Goal: Contribute content: Contribute content

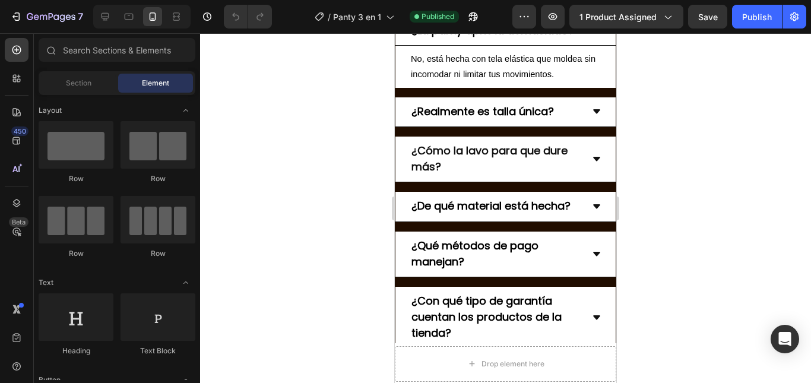
scroll to position [3325, 0]
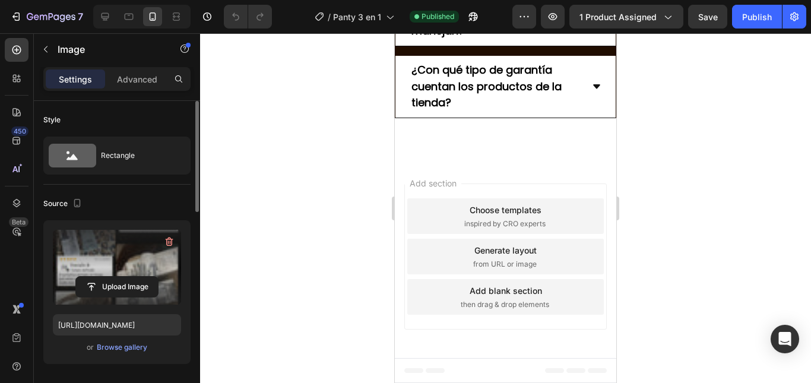
click at [108, 249] on label at bounding box center [117, 267] width 128 height 75
click at [108, 277] on input "file" at bounding box center [117, 287] width 82 height 20
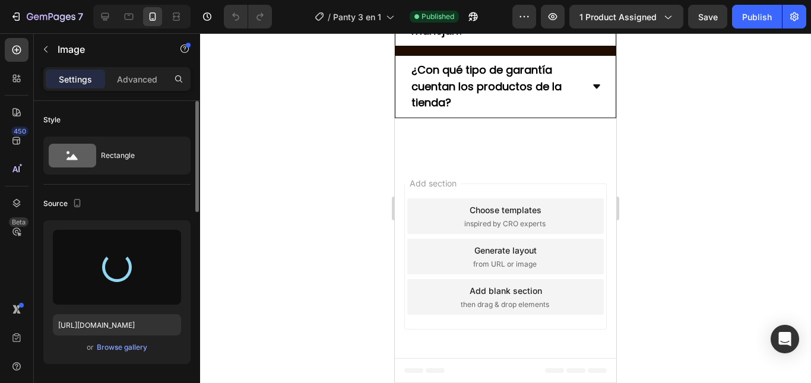
type input "[URL][DOMAIN_NAME]"
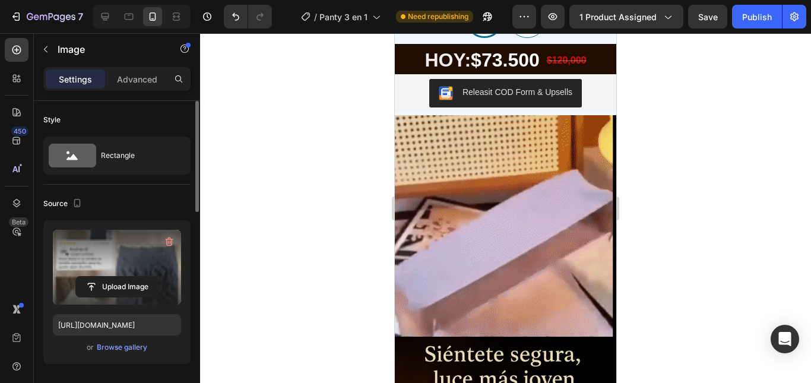
scroll to position [0, 0]
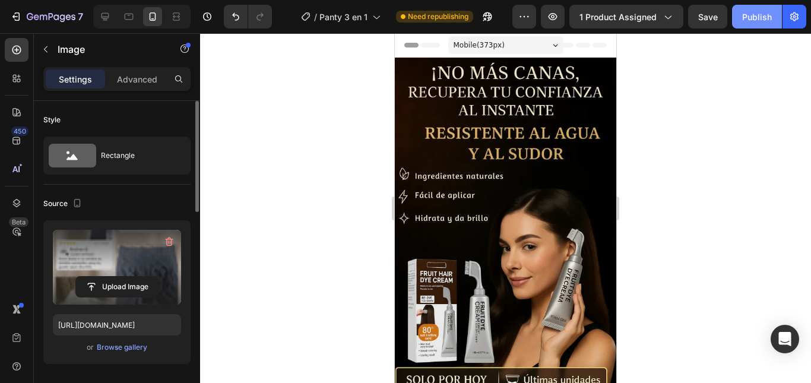
click at [758, 8] on button "Publish" at bounding box center [757, 17] width 50 height 24
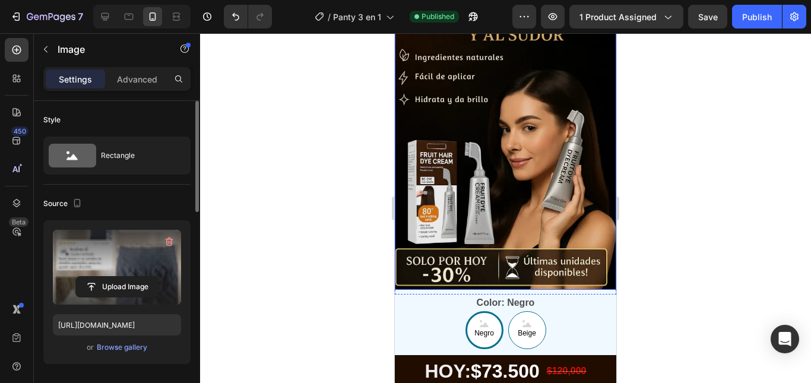
scroll to position [178, 0]
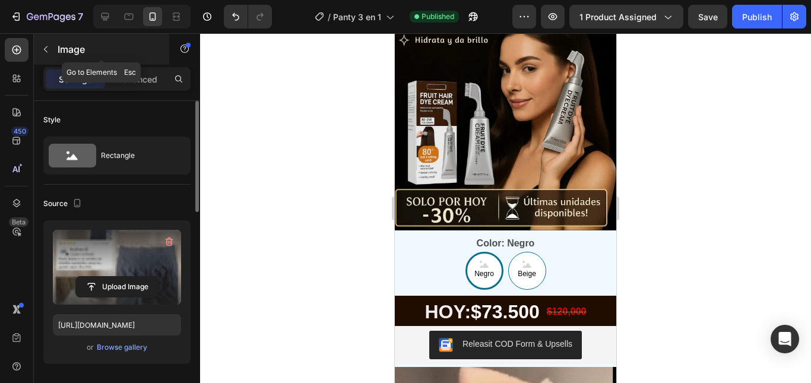
click at [46, 52] on icon "button" at bounding box center [45, 49] width 9 height 9
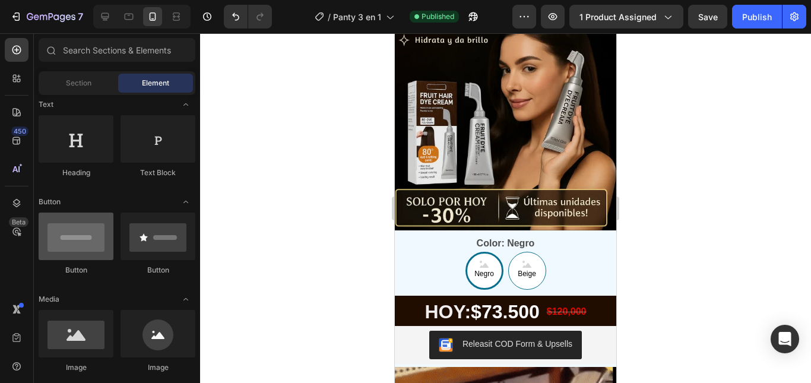
scroll to position [237, 0]
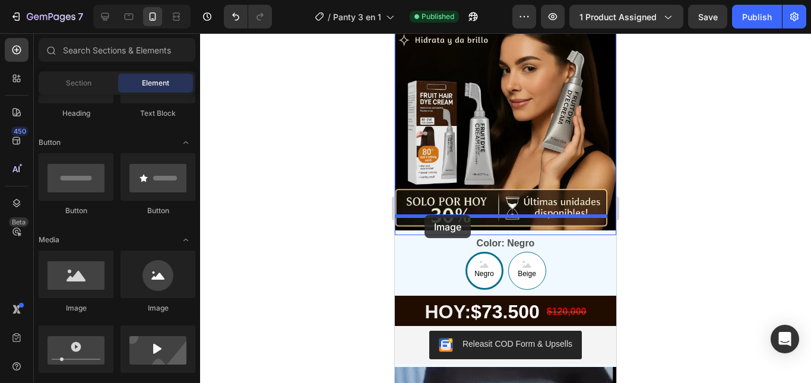
drag, startPoint x: 471, startPoint y: 301, endPoint x: 425, endPoint y: 215, distance: 98.0
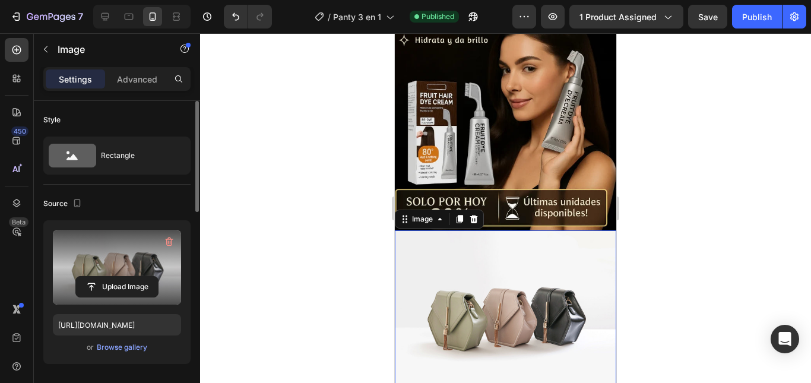
click at [90, 265] on label at bounding box center [117, 267] width 128 height 75
click at [90, 277] on input "file" at bounding box center [117, 287] width 82 height 20
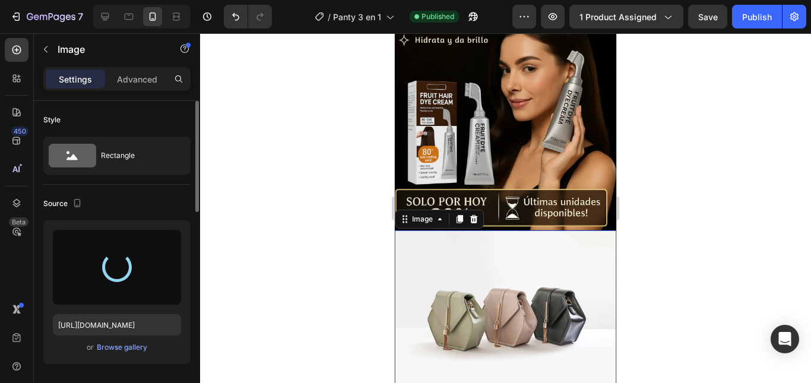
type input "[URL][DOMAIN_NAME]"
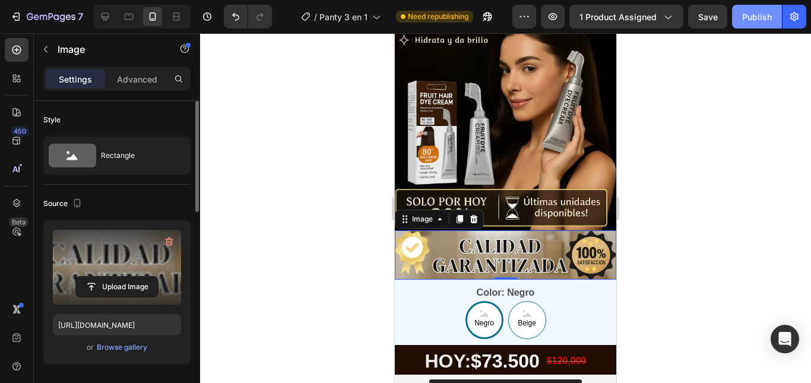
click at [753, 16] on div "Publish" at bounding box center [757, 17] width 30 height 12
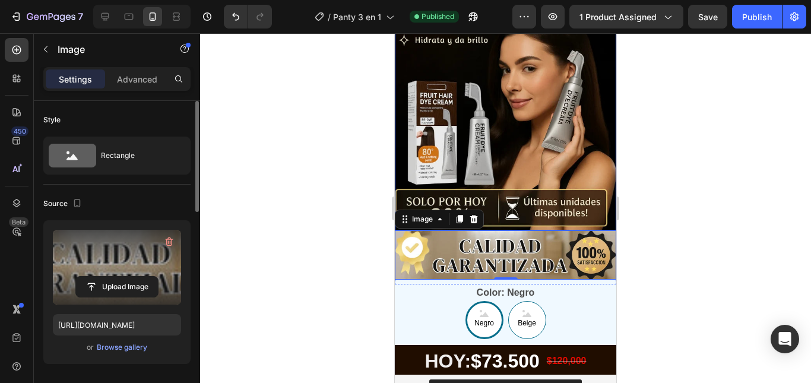
scroll to position [0, 0]
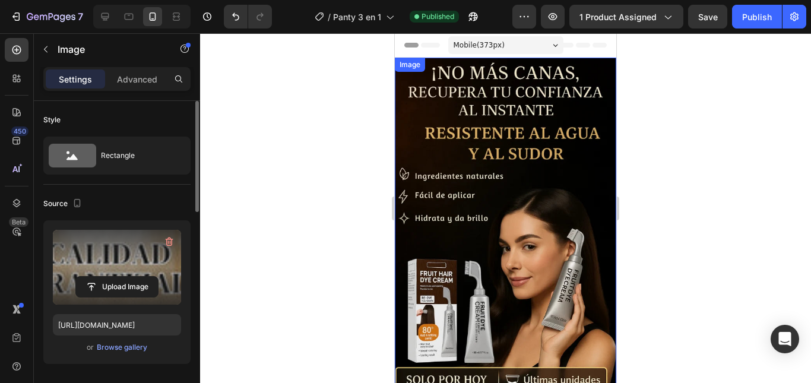
click at [540, 198] on img at bounding box center [505, 233] width 221 height 351
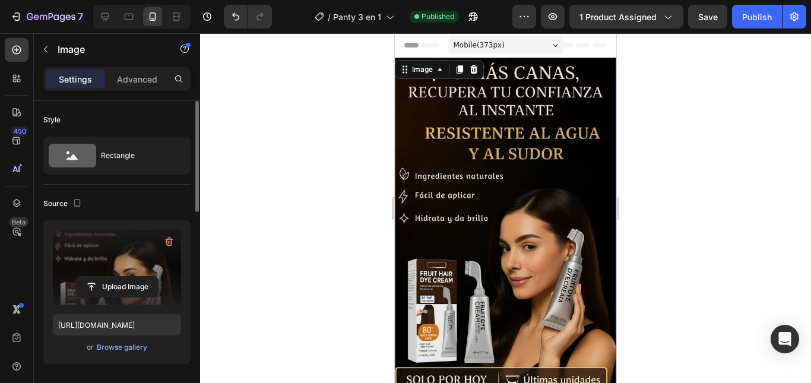
click at [158, 270] on label at bounding box center [117, 267] width 128 height 75
click at [158, 277] on input "file" at bounding box center [117, 287] width 82 height 20
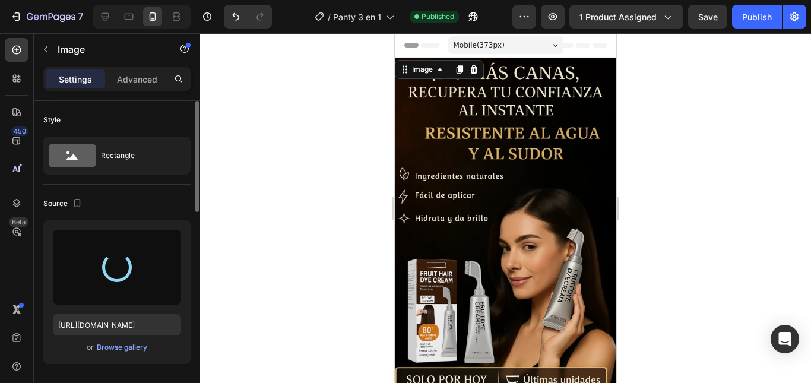
type input "[URL][DOMAIN_NAME]"
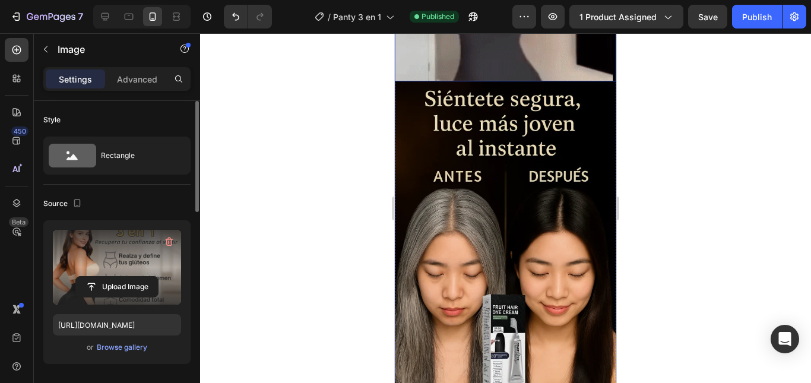
scroll to position [653, 0]
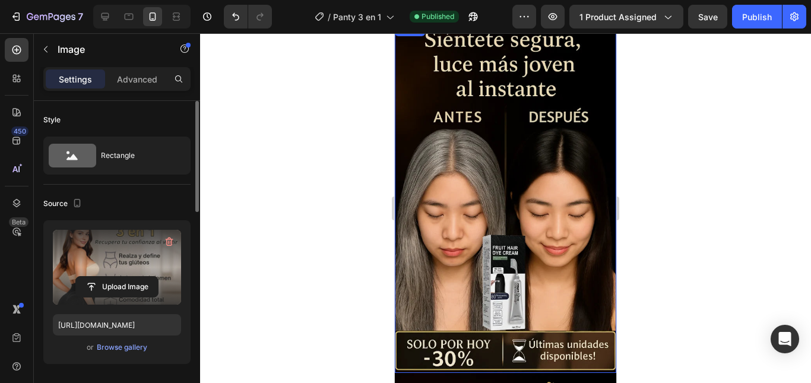
click at [498, 256] on img at bounding box center [505, 197] width 221 height 351
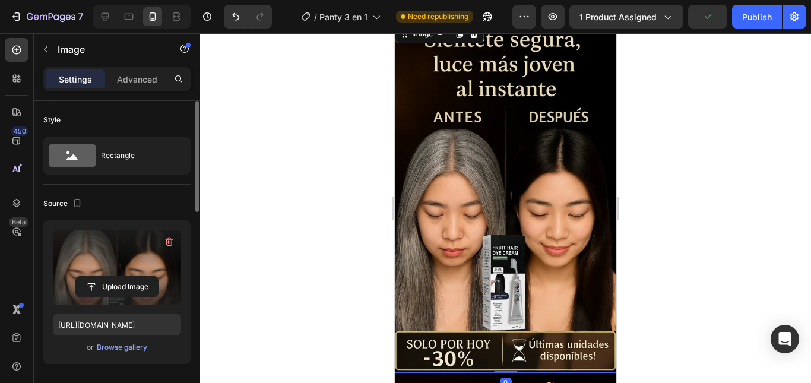
click at [117, 272] on label at bounding box center [117, 267] width 128 height 75
click at [117, 277] on input "file" at bounding box center [117, 287] width 82 height 20
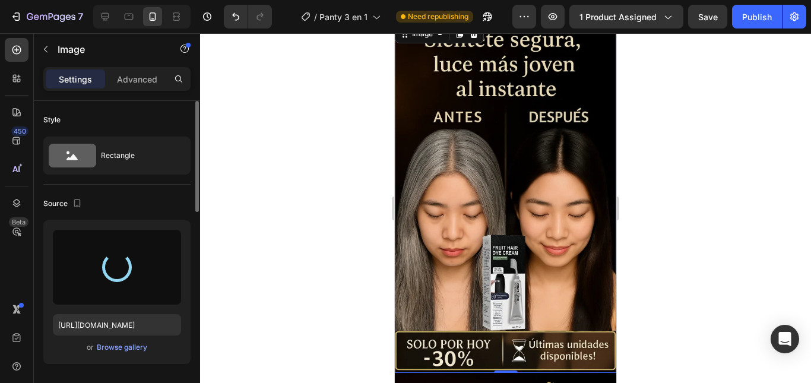
type input "[URL][DOMAIN_NAME]"
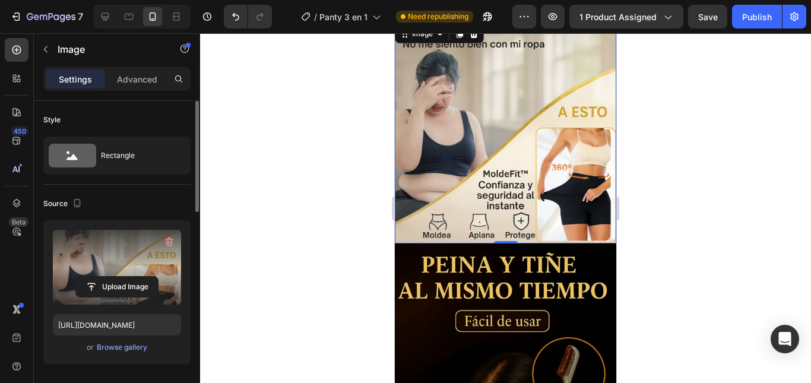
scroll to position [831, 0]
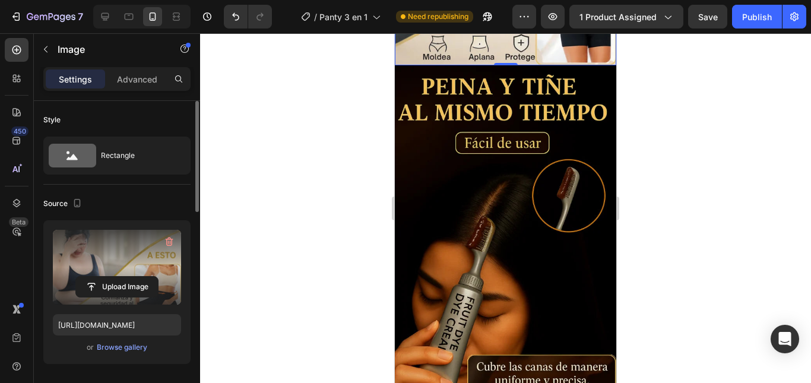
click at [472, 224] on img at bounding box center [505, 240] width 221 height 351
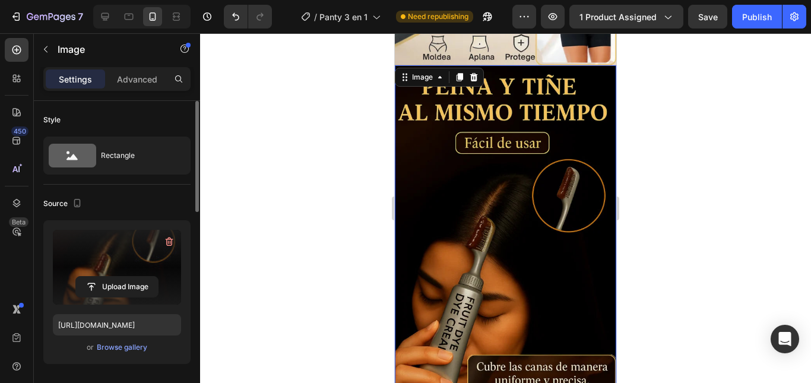
click at [131, 265] on label at bounding box center [117, 267] width 128 height 75
click at [131, 277] on input "file" at bounding box center [117, 287] width 82 height 20
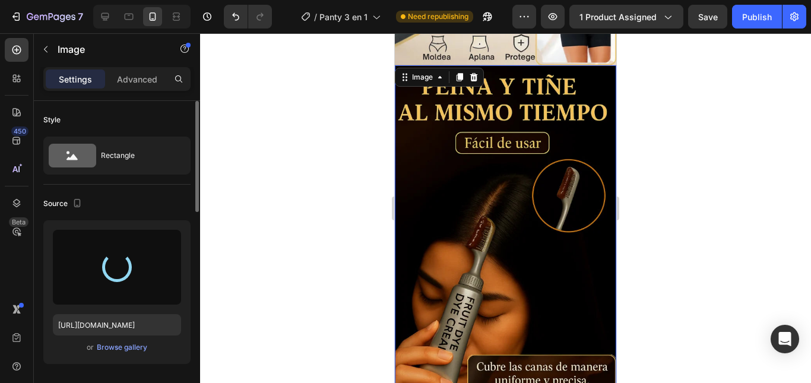
type input "[URL][DOMAIN_NAME]"
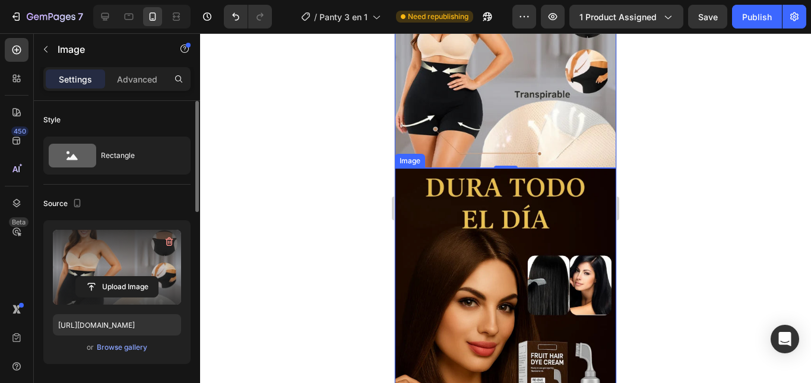
scroll to position [1009, 0]
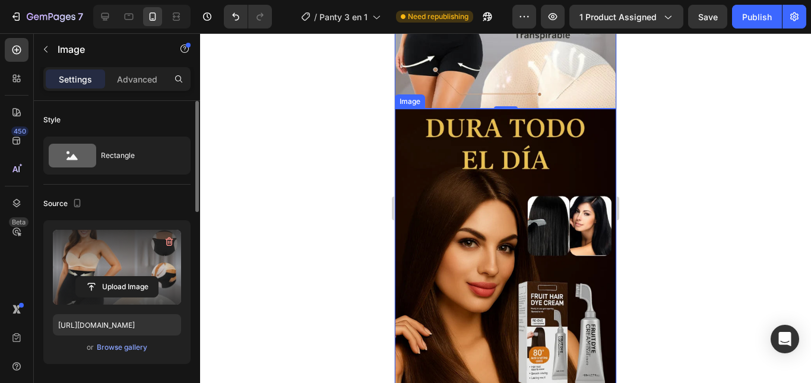
click at [493, 242] on img at bounding box center [505, 284] width 221 height 351
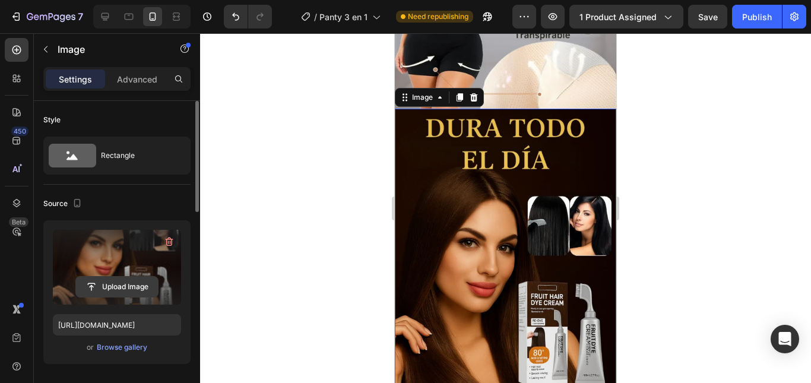
click at [116, 282] on input "file" at bounding box center [117, 287] width 82 height 20
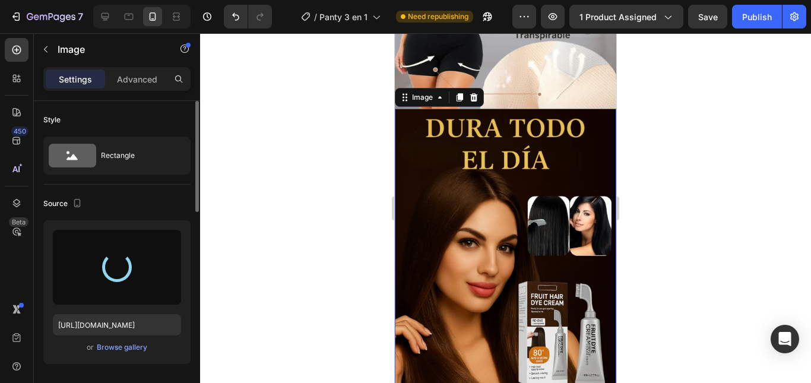
type input "[URL][DOMAIN_NAME]"
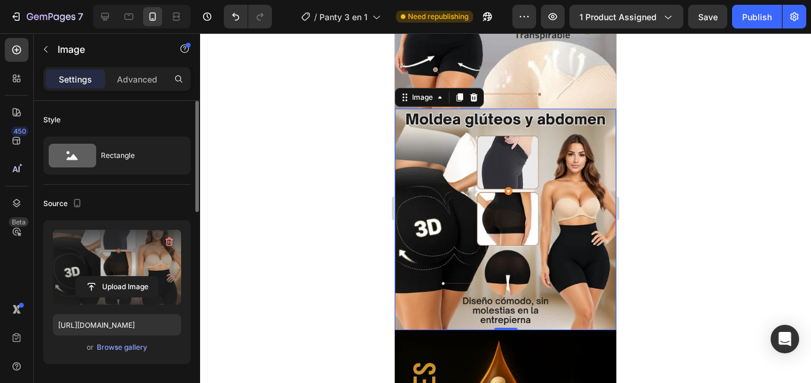
scroll to position [1187, 0]
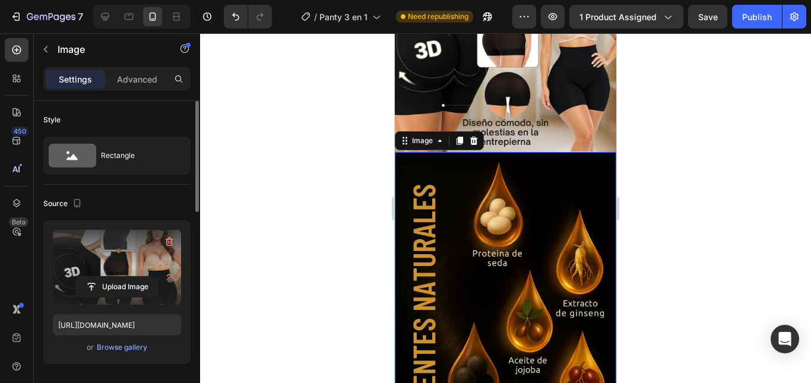
click at [496, 232] on img at bounding box center [505, 327] width 221 height 351
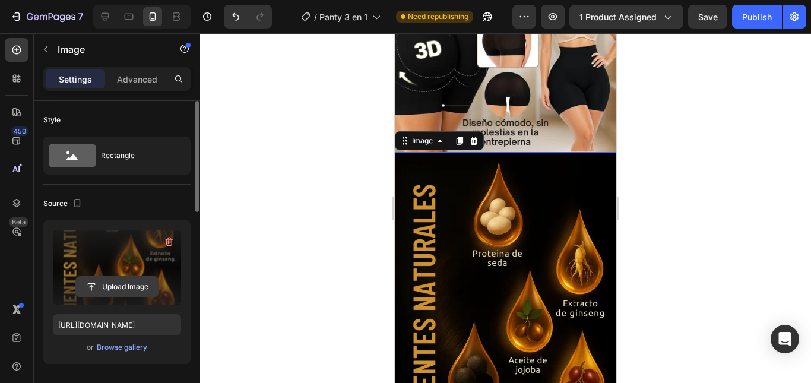
click at [117, 284] on input "file" at bounding box center [117, 287] width 82 height 20
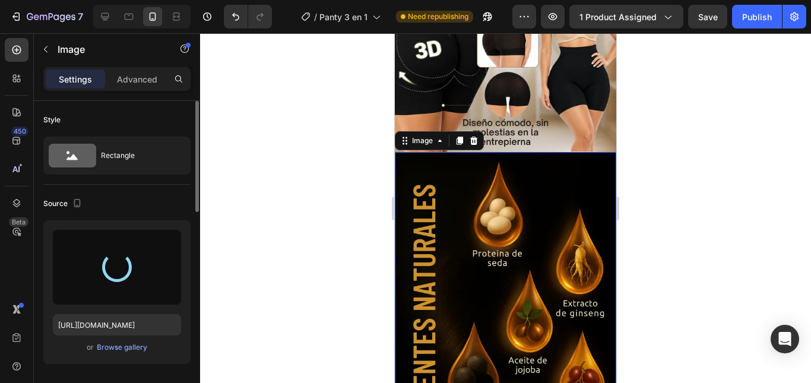
type input "[URL][DOMAIN_NAME]"
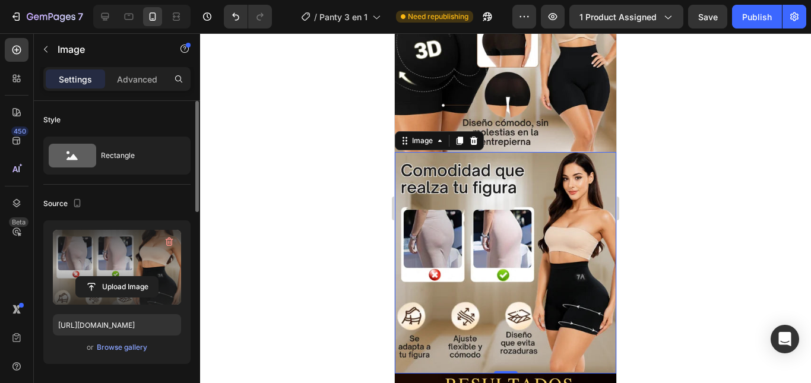
scroll to position [1425, 0]
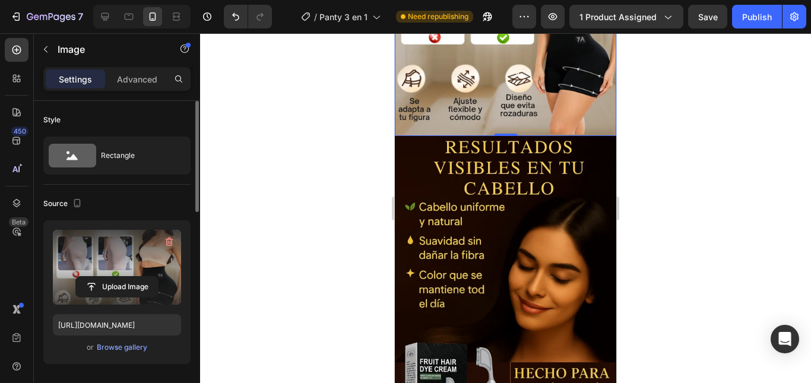
click at [507, 277] on img at bounding box center [505, 311] width 221 height 351
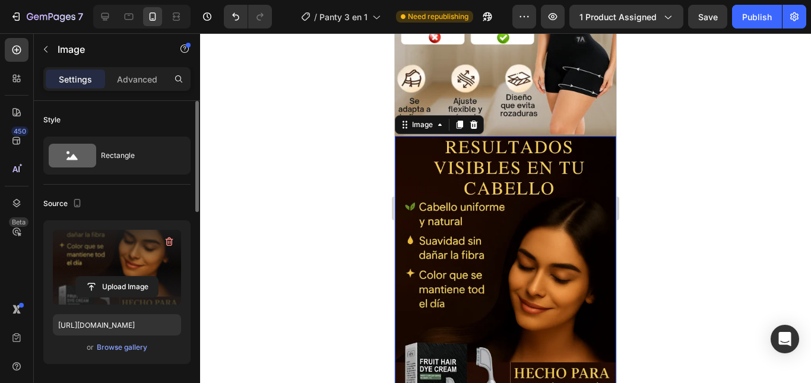
click at [131, 275] on label at bounding box center [117, 267] width 128 height 75
click at [131, 277] on input "file" at bounding box center [117, 287] width 82 height 20
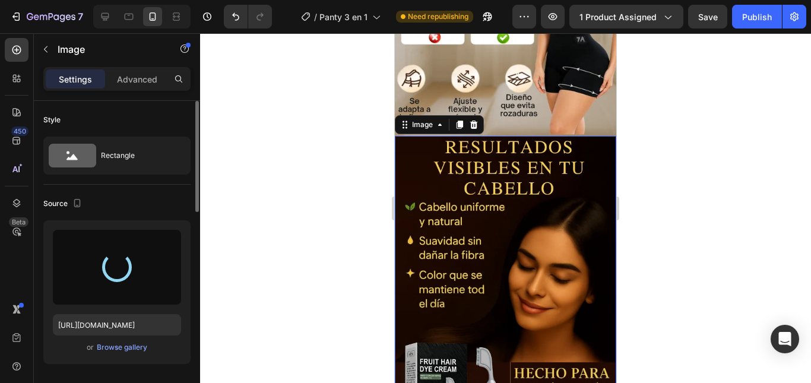
type input "[URL][DOMAIN_NAME]"
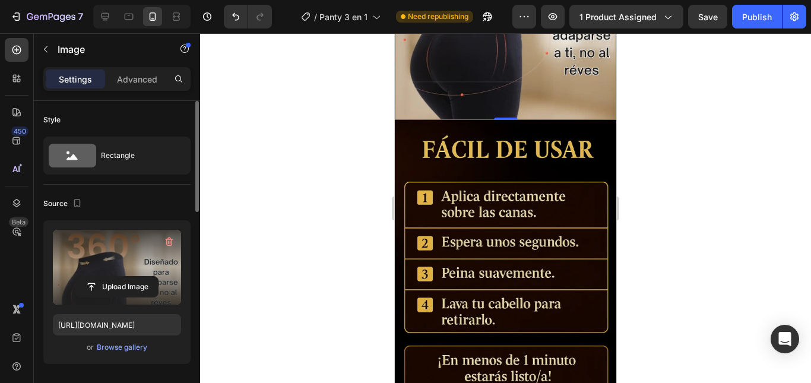
scroll to position [1722, 0]
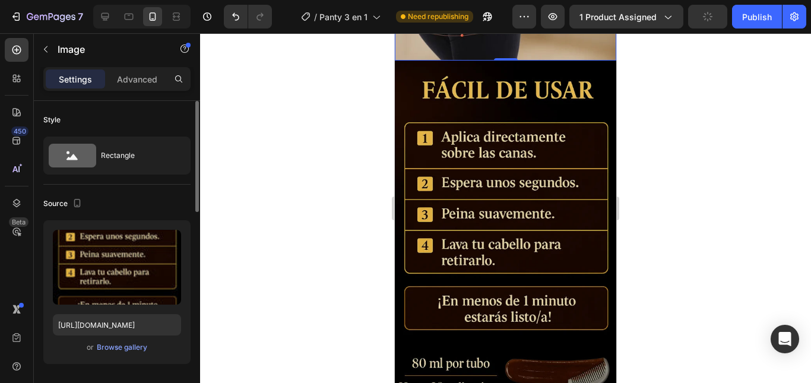
click at [498, 284] on img at bounding box center [505, 236] width 221 height 351
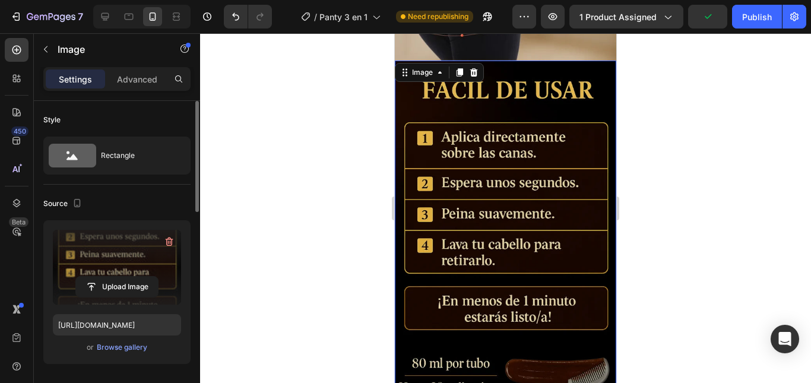
click at [87, 275] on label at bounding box center [117, 267] width 128 height 75
click at [87, 277] on input "file" at bounding box center [117, 287] width 82 height 20
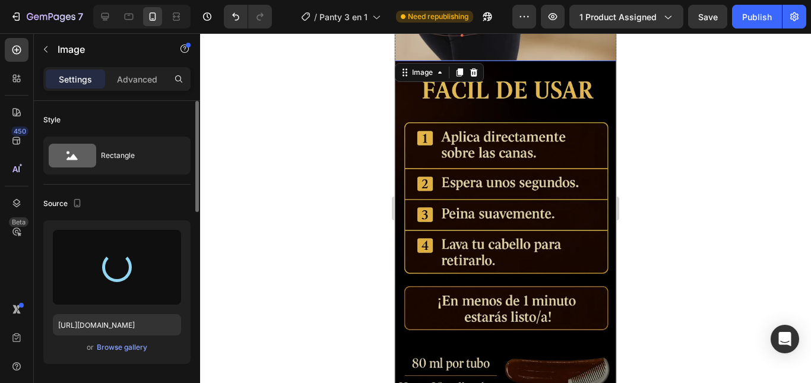
type input "[URL][DOMAIN_NAME]"
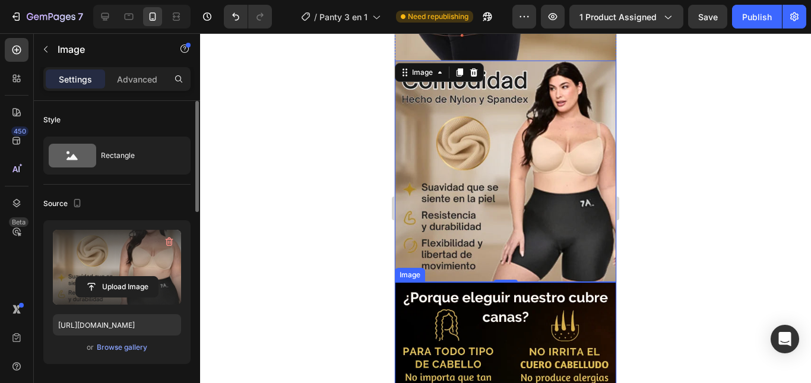
scroll to position [1900, 0]
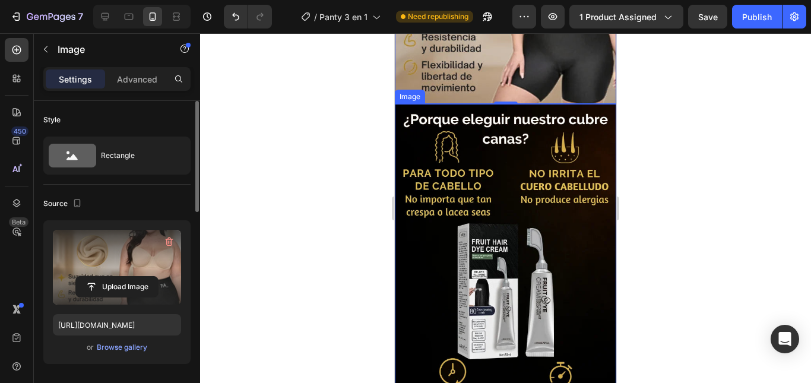
click at [438, 237] on img at bounding box center [505, 279] width 221 height 351
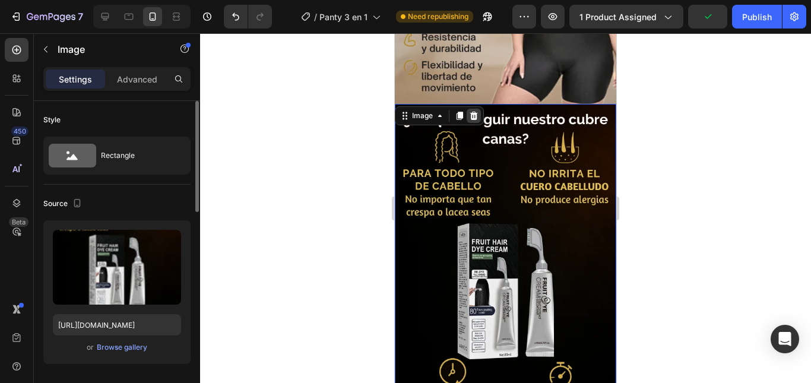
click at [473, 109] on div at bounding box center [474, 116] width 14 height 14
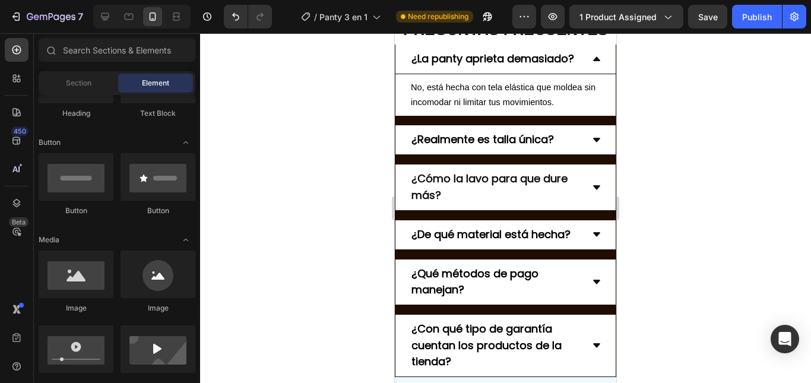
scroll to position [2434, 0]
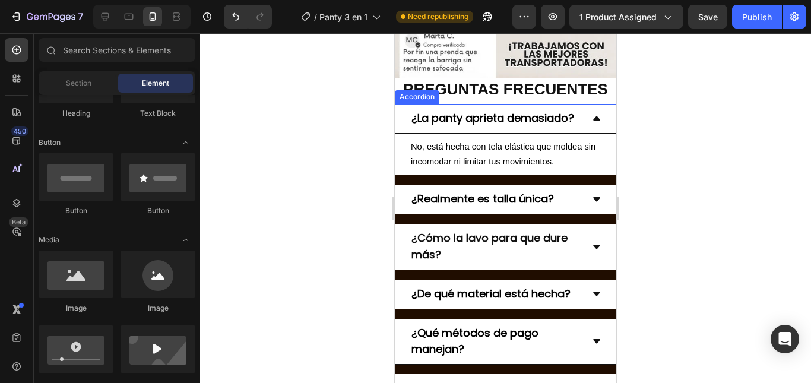
click at [396, 201] on div "¿Realmente es talla única?" at bounding box center [505, 200] width 220 height 30
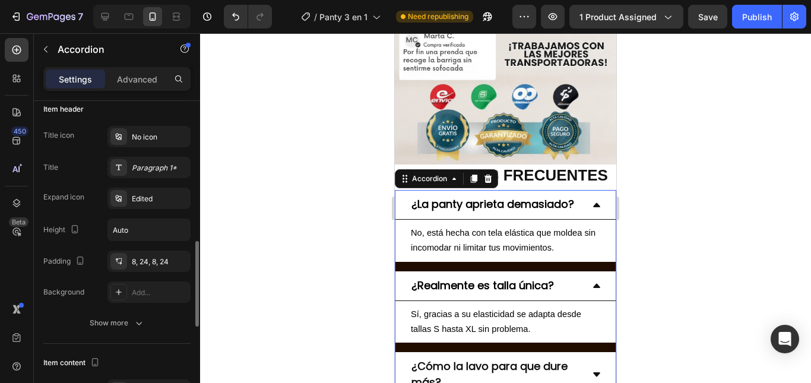
scroll to position [297, 0]
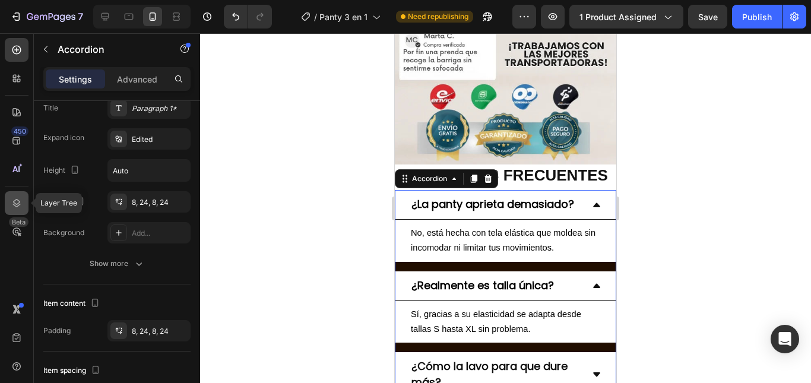
click at [7, 194] on div at bounding box center [17, 203] width 24 height 24
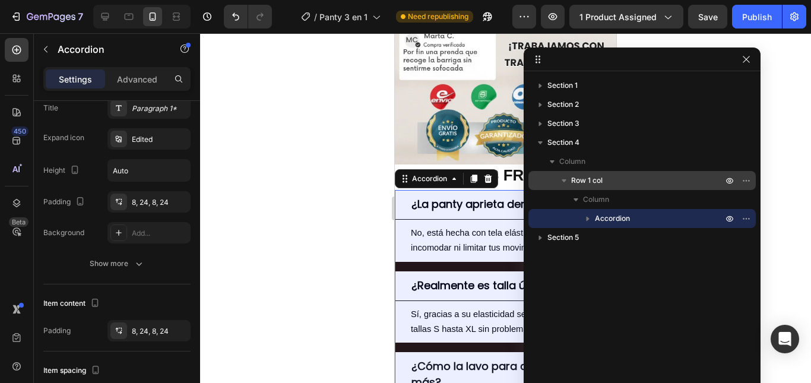
click at [600, 179] on span "Row 1 col" at bounding box center [586, 181] width 31 height 12
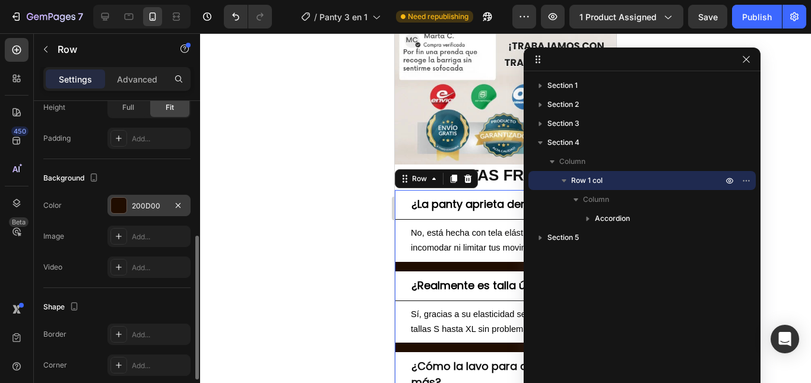
click at [151, 204] on div "200D00" at bounding box center [149, 206] width 34 height 11
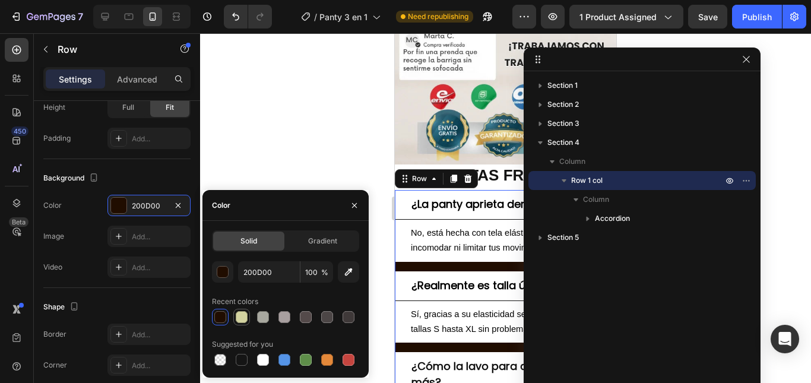
click at [240, 314] on div at bounding box center [242, 317] width 12 height 12
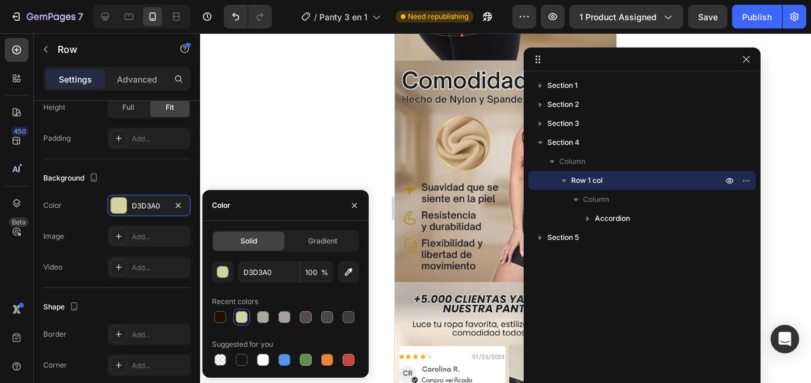
scroll to position [1603, 0]
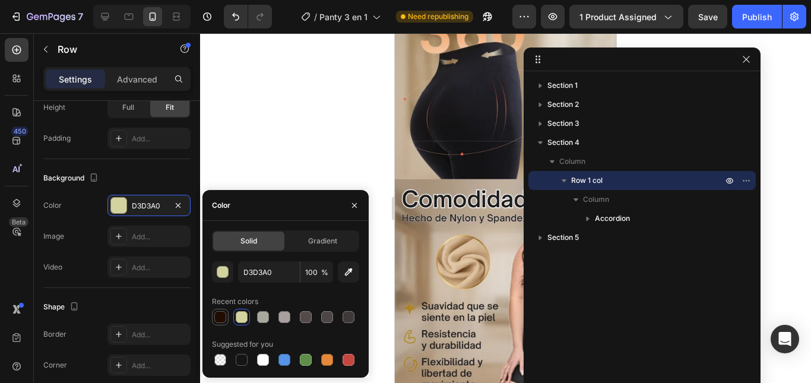
click at [217, 320] on div at bounding box center [220, 317] width 12 height 12
click at [223, 277] on div "button" at bounding box center [223, 273] width 12 height 12
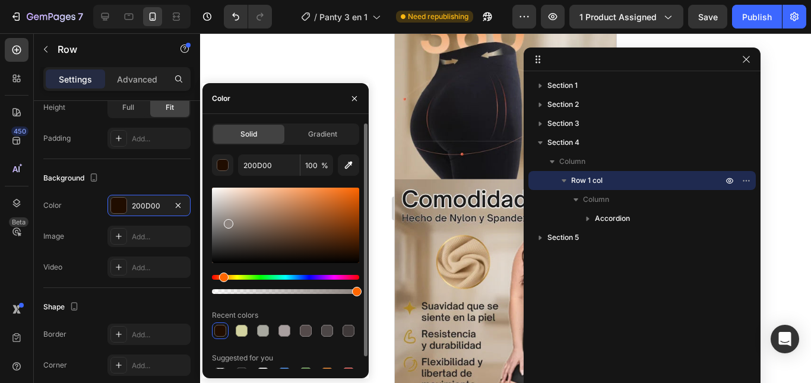
click at [228, 221] on div at bounding box center [285, 225] width 147 height 75
click at [343, 168] on icon "button" at bounding box center [349, 165] width 12 height 12
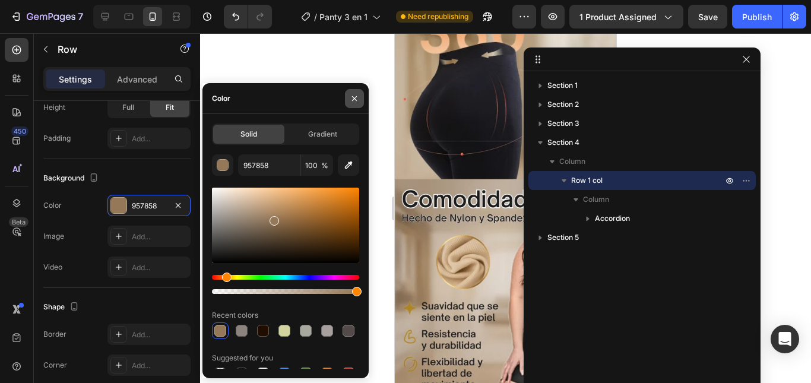
click at [353, 100] on icon "button" at bounding box center [354, 98] width 5 height 5
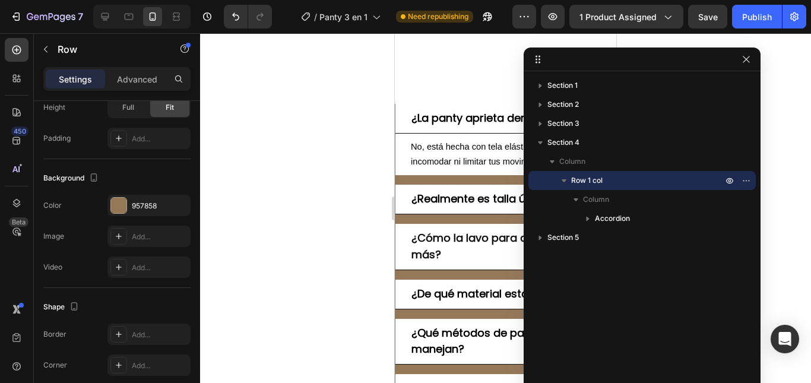
scroll to position [2316, 0]
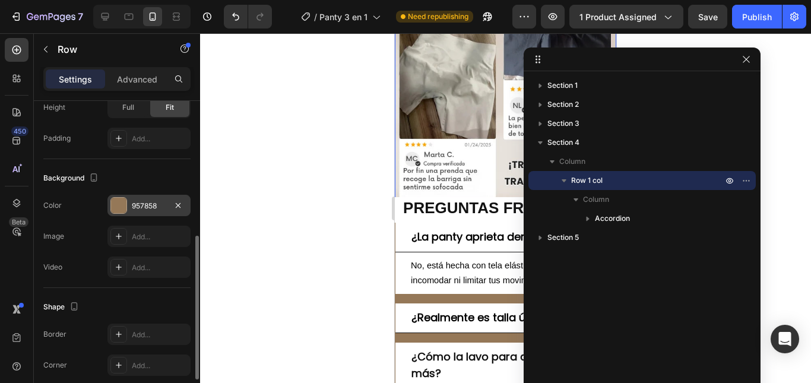
click at [119, 211] on div at bounding box center [118, 205] width 15 height 15
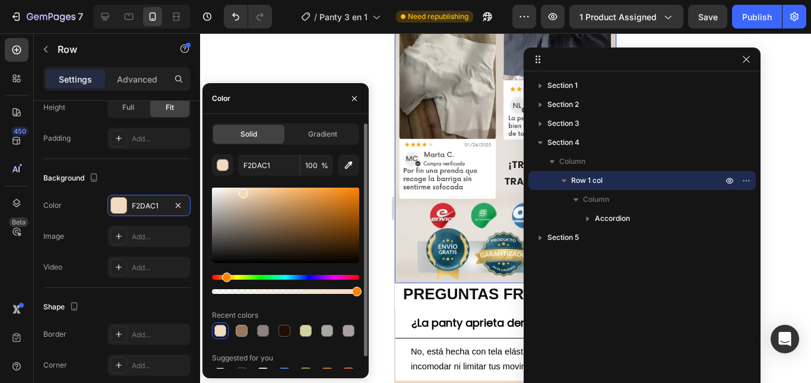
drag, startPoint x: 275, startPoint y: 221, endPoint x: 242, endPoint y: 191, distance: 44.6
click at [242, 191] on div at bounding box center [243, 193] width 9 height 9
type input "C4AB91"
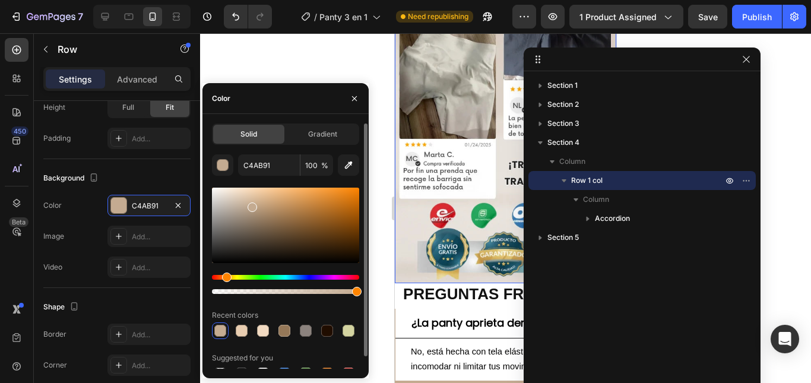
drag, startPoint x: 242, startPoint y: 191, endPoint x: 251, endPoint y: 204, distance: 15.8
click at [251, 204] on div at bounding box center [252, 206] width 9 height 9
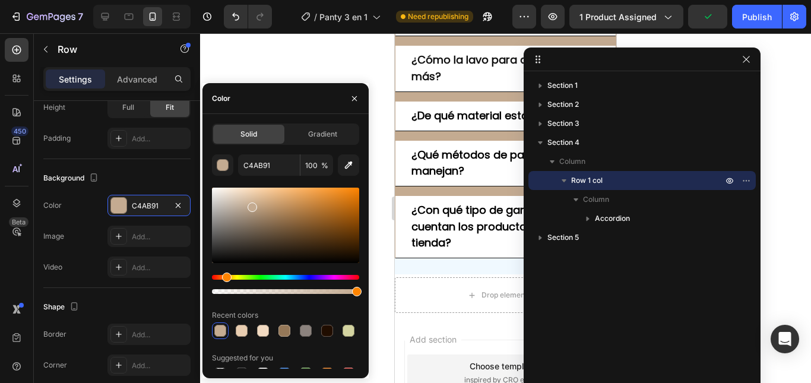
scroll to position [2672, 0]
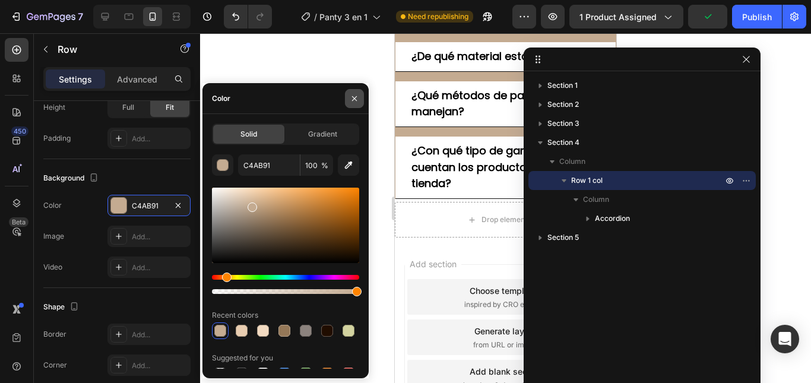
click at [359, 98] on icon "button" at bounding box center [354, 98] width 9 height 9
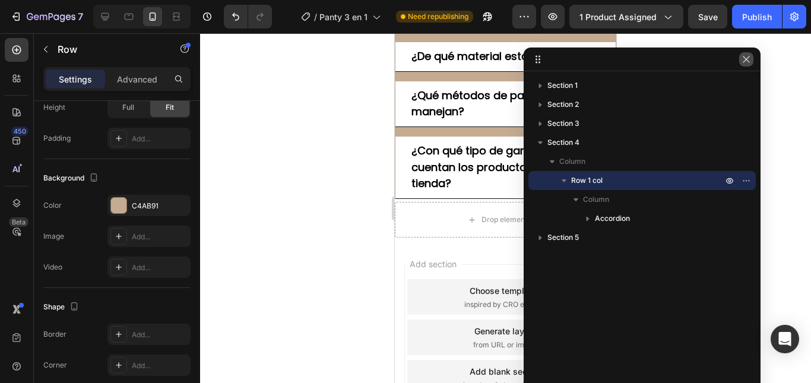
click at [742, 62] on icon "button" at bounding box center [746, 59] width 9 height 9
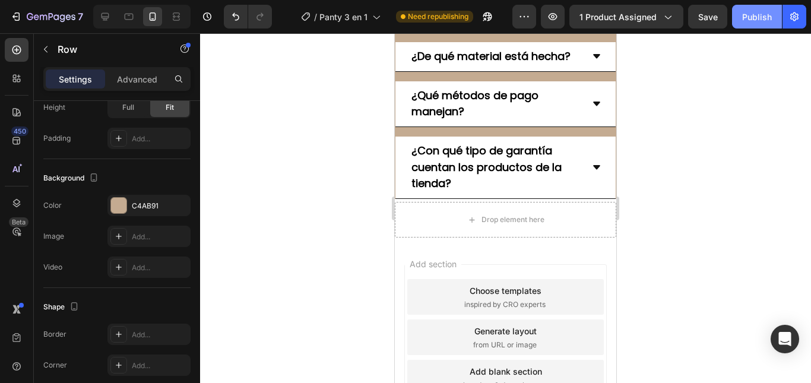
click at [762, 26] on button "Publish" at bounding box center [757, 17] width 50 height 24
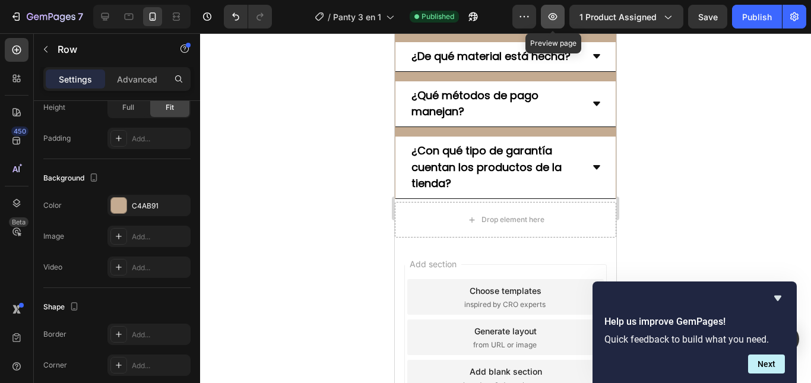
click at [547, 17] on button "button" at bounding box center [553, 17] width 24 height 24
click at [556, 21] on icon "button" at bounding box center [553, 17] width 12 height 12
click at [772, 295] on icon "Hide survey" at bounding box center [778, 298] width 14 height 14
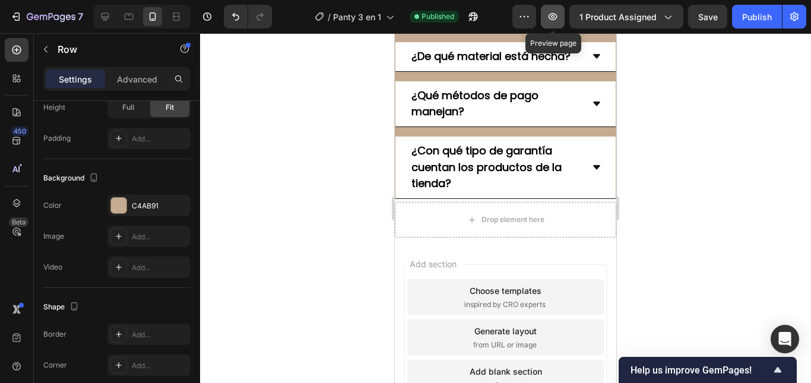
click at [550, 15] on icon "button" at bounding box center [553, 16] width 9 height 7
